Goal: Check status: Check status

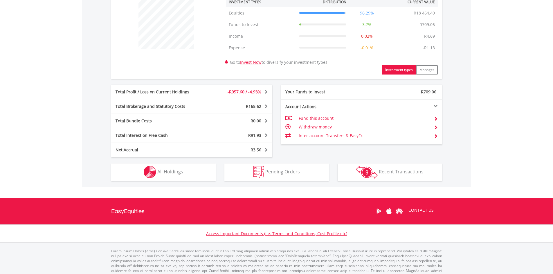
scroll to position [232, 0]
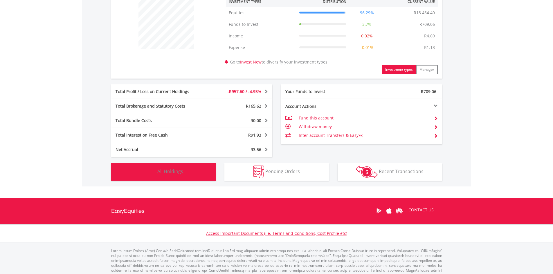
click at [185, 171] on button "Holdings All Holdings" at bounding box center [163, 171] width 104 height 17
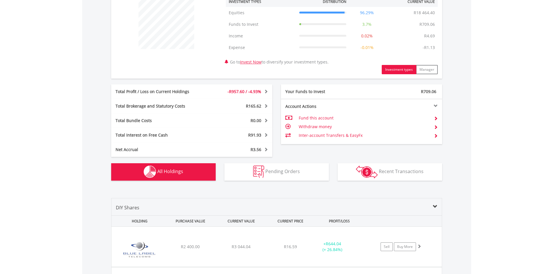
scroll to position [414, 0]
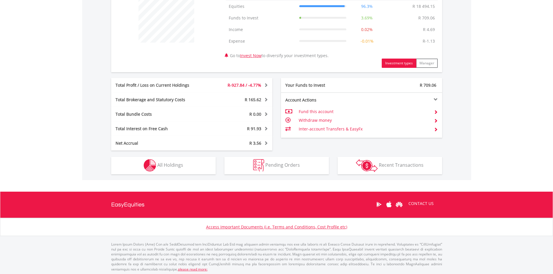
scroll to position [240, 0]
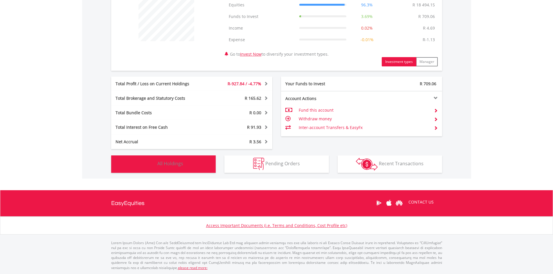
click at [174, 167] on button "Holdings All Holdings" at bounding box center [163, 164] width 104 height 17
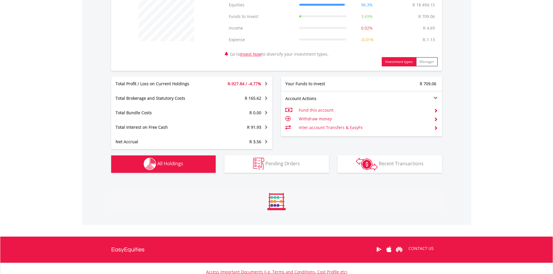
scroll to position [414, 0]
